Goal: Information Seeking & Learning: Check status

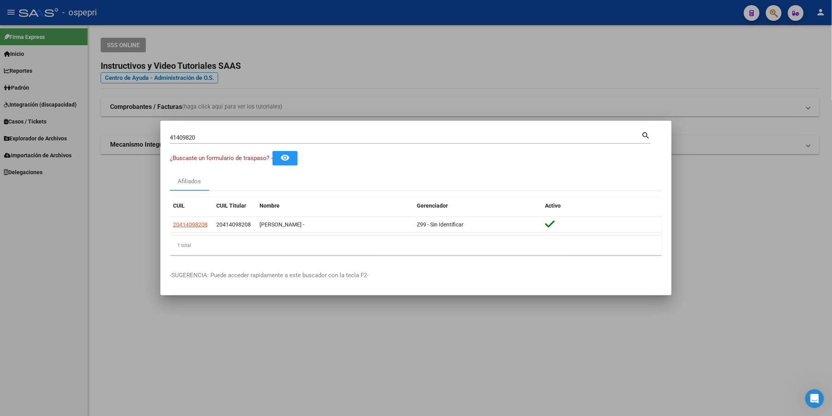
drag, startPoint x: 345, startPoint y: 131, endPoint x: 345, endPoint y: 135, distance: 4.7
click at [346, 131] on div "41409820 Buscar (apellido, dni, cuil, nro traspaso, cuit, obra social) search" at bounding box center [410, 136] width 481 height 13
click at [345, 135] on input "41409820" at bounding box center [406, 137] width 472 height 7
paste input "3218647"
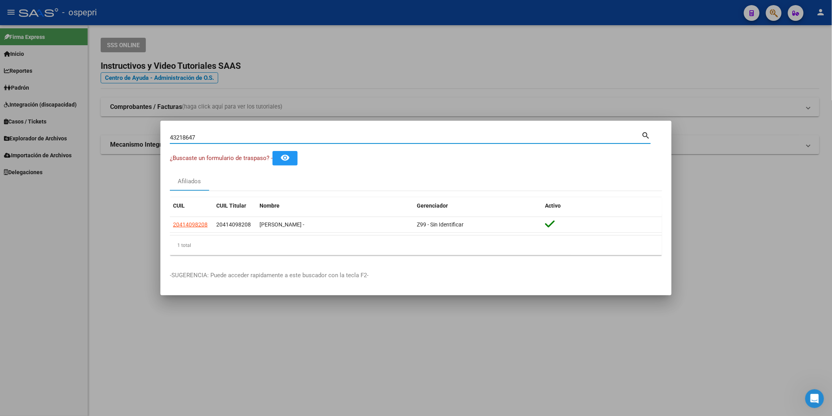
type input "43218647"
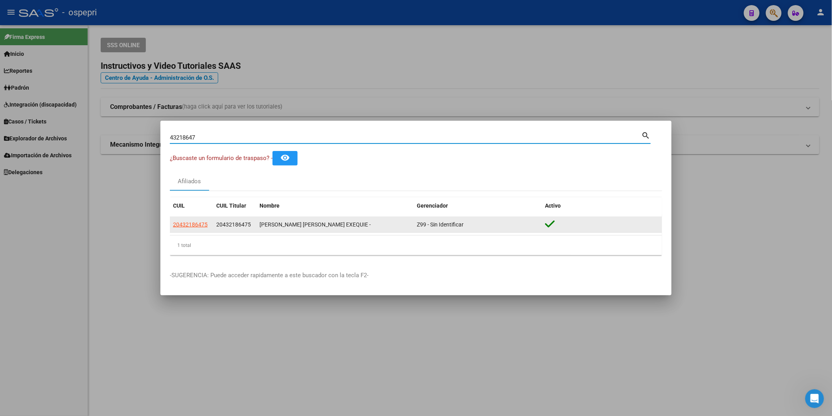
click at [193, 228] on app-link-go-to "20432186475" at bounding box center [190, 224] width 35 height 9
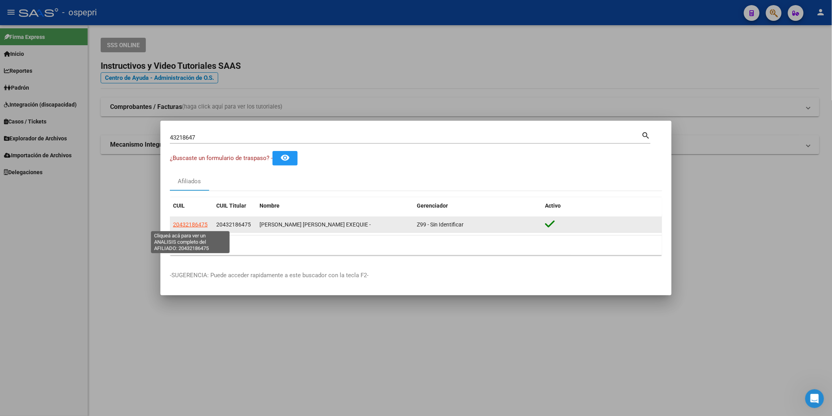
click at [193, 226] on span "20432186475" at bounding box center [190, 224] width 35 height 6
type textarea "20432186475"
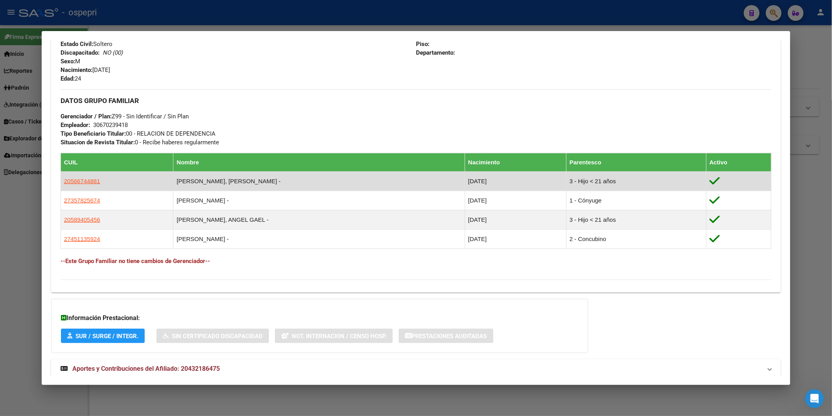
scroll to position [348, 0]
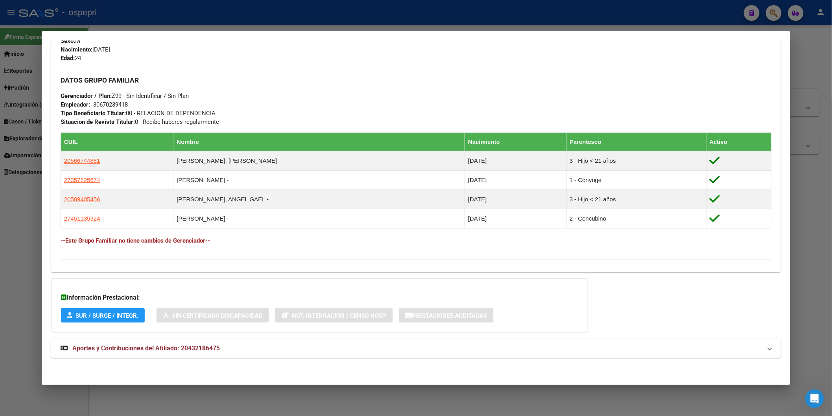
click at [194, 358] on mat-expansion-panel-header "Aportes y Contribuciones del Afiliado: 20432186475" at bounding box center [416, 348] width 730 height 19
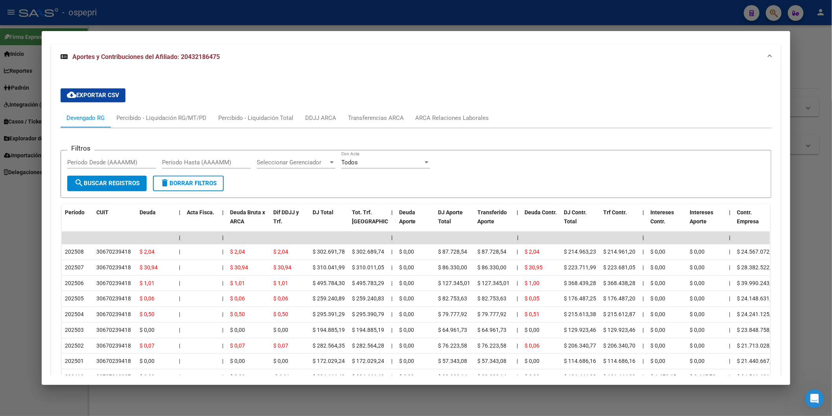
scroll to position [677, 0]
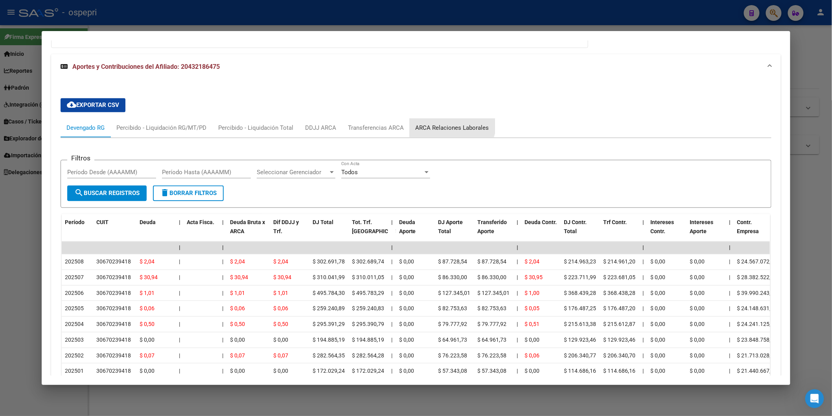
click at [441, 122] on div "ARCA Relaciones Laborales" at bounding box center [452, 128] width 85 height 19
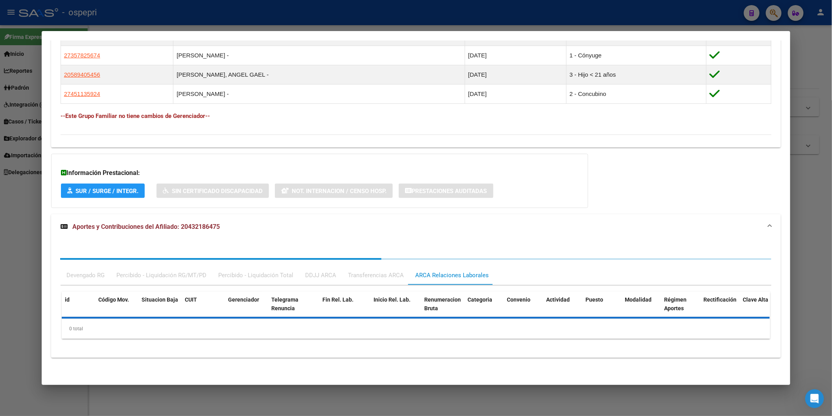
scroll to position [572, 0]
